Goal: Find specific page/section: Find specific page/section

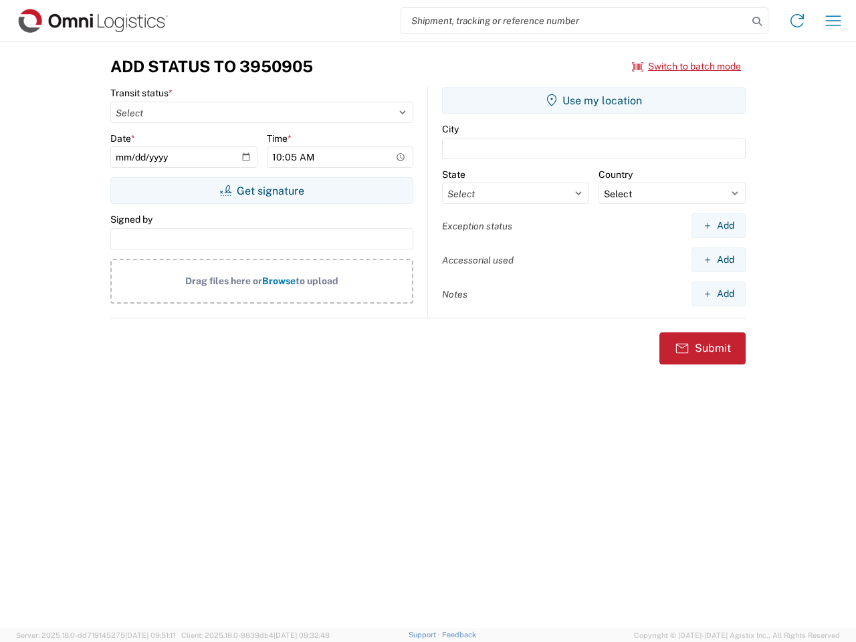
click at [574, 21] on input "search" at bounding box center [574, 20] width 346 height 25
click at [757, 21] on icon at bounding box center [756, 21] width 19 height 19
click at [797, 21] on icon at bounding box center [796, 20] width 21 height 21
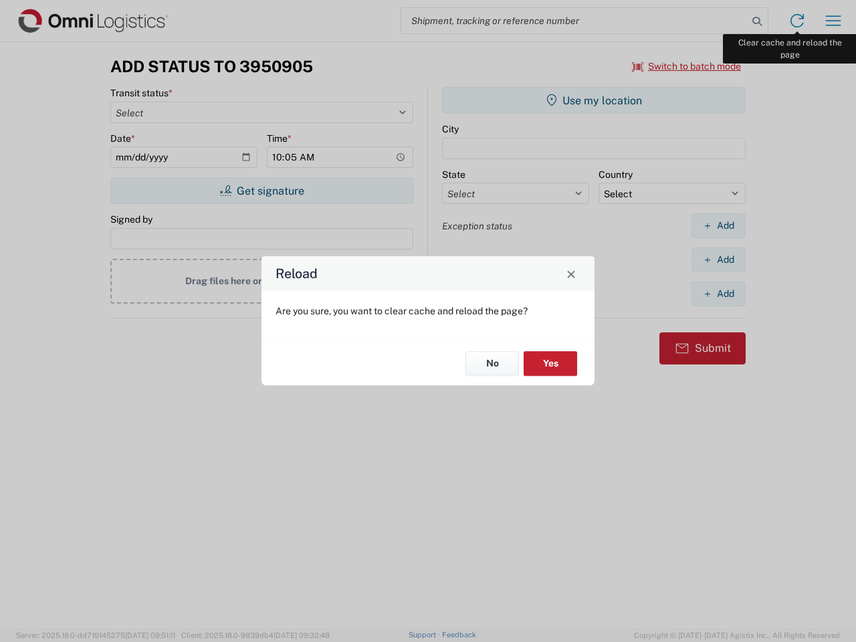
click at [833, 21] on div "Reload Are you sure, you want to clear cache and reload the page? No Yes" at bounding box center [428, 321] width 856 height 642
click at [687, 66] on div "Reload Are you sure, you want to clear cache and reload the page? No Yes" at bounding box center [428, 321] width 856 height 642
click at [261, 191] on div "Reload Are you sure, you want to clear cache and reload the page? No Yes" at bounding box center [428, 321] width 856 height 642
click at [594, 100] on div "Reload Are you sure, you want to clear cache and reload the page? No Yes" at bounding box center [428, 321] width 856 height 642
click at [718, 225] on div "Reload Are you sure, you want to clear cache and reload the page? No Yes" at bounding box center [428, 321] width 856 height 642
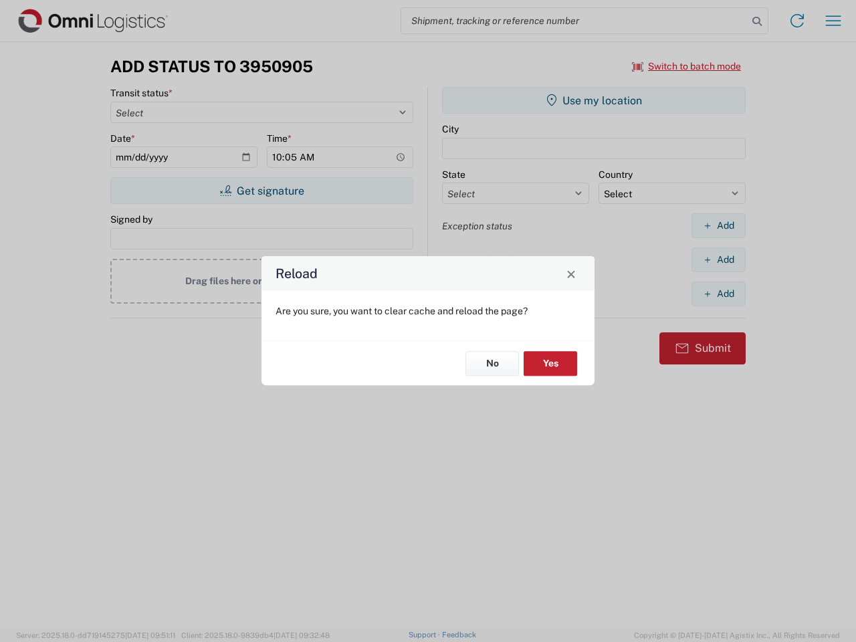
click at [718, 259] on div "Reload Are you sure, you want to clear cache and reload the page? No Yes" at bounding box center [428, 321] width 856 height 642
click at [718, 293] on div "Reload Are you sure, you want to clear cache and reload the page? No Yes" at bounding box center [428, 321] width 856 height 642
